Goal: Task Accomplishment & Management: Use online tool/utility

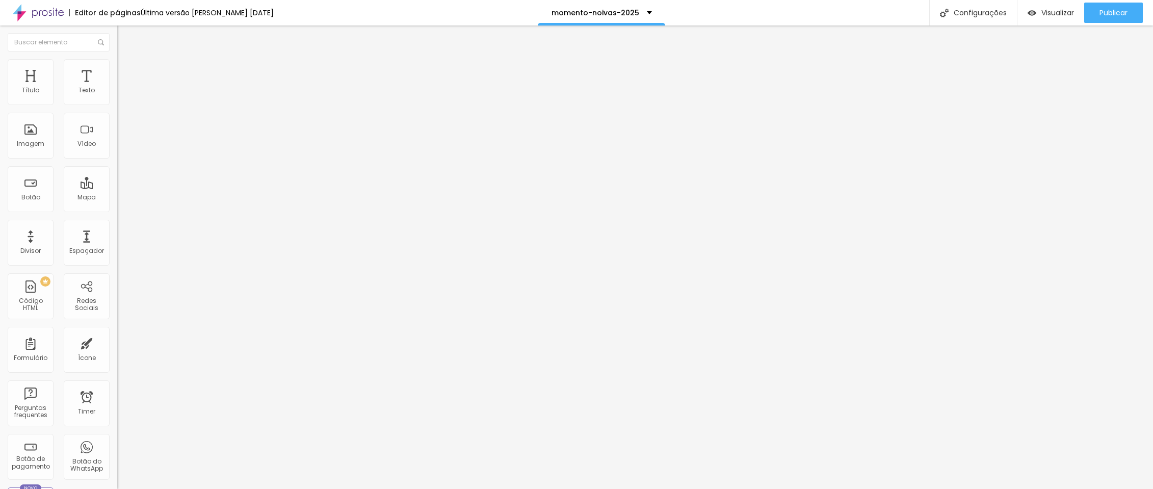
click at [117, 96] on input "https://vimeo.com/904735804" at bounding box center [178, 91] width 122 height 10
click at [117, 96] on input "https://vimeo.com/885329283" at bounding box center [178, 91] width 122 height 10
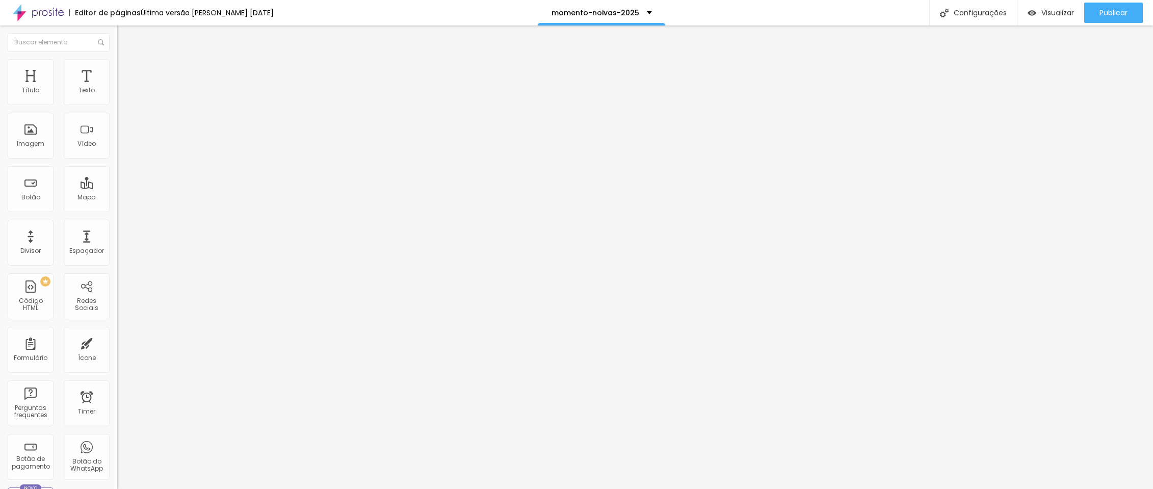
paste input "904735804"
type input "https://vimeo.com/904735804"
click at [117, 96] on input "https://vimeo.com/1109864155" at bounding box center [178, 91] width 122 height 10
click at [117, 96] on input "https://vimeo.com/904735804" at bounding box center [178, 91] width 122 height 10
paste input "1109864155"
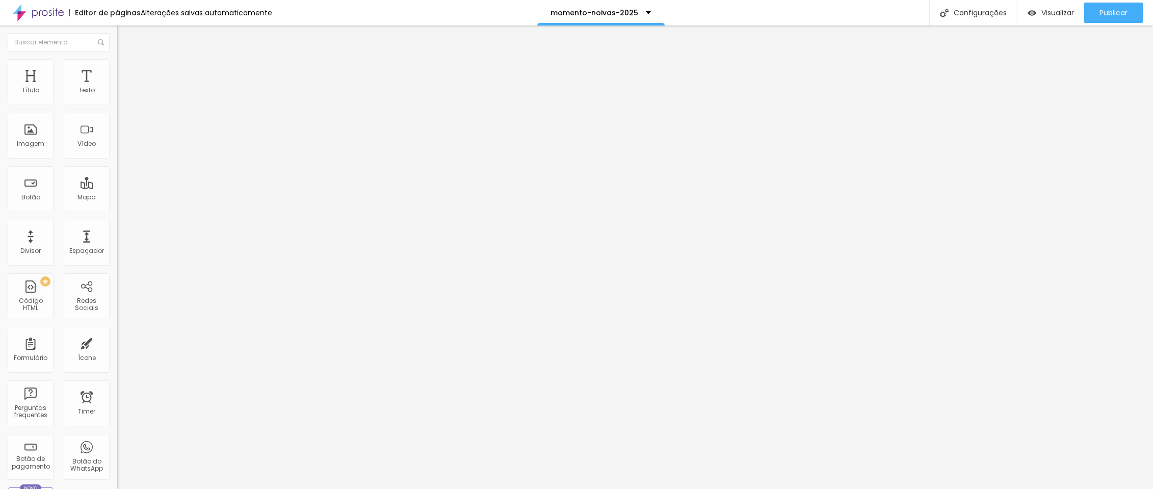
type input "https://vimeo.com/1109864155"
click at [117, 96] on input "https://vimeo.com/1109864155" at bounding box center [178, 91] width 122 height 10
paste input "10174205?fl=pl&fe=sh"
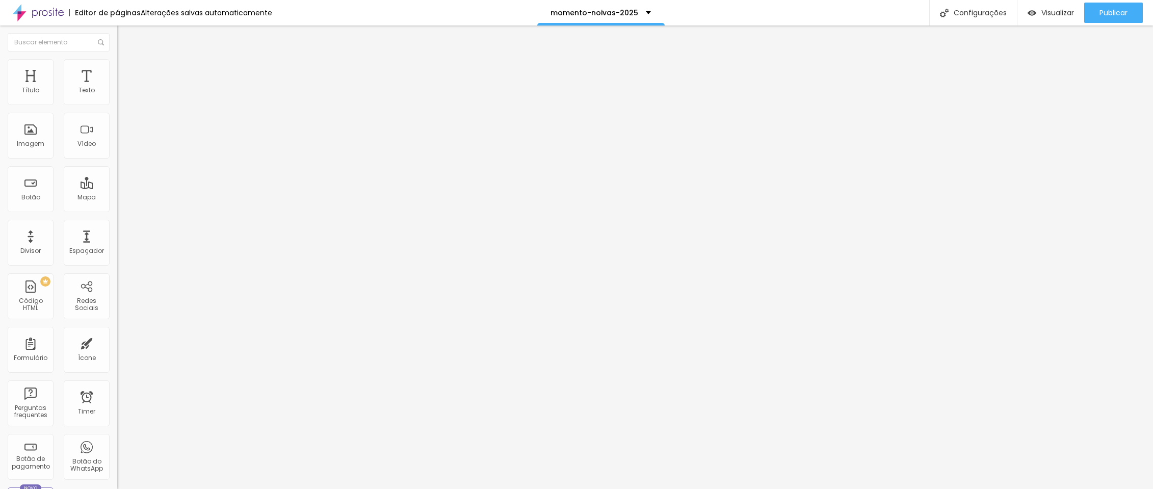
click at [117, 96] on input "https://vimeo.com/1110174205?fl=pl&fe=sh" at bounding box center [178, 91] width 122 height 10
type input "https://vimeo.com/1110174205"
click at [1105, 18] on div "Publicar" at bounding box center [1114, 13] width 28 height 20
click at [1061, 17] on span "Visualizar" at bounding box center [1048, 13] width 33 height 8
